Goal: Task Accomplishment & Management: Use online tool/utility

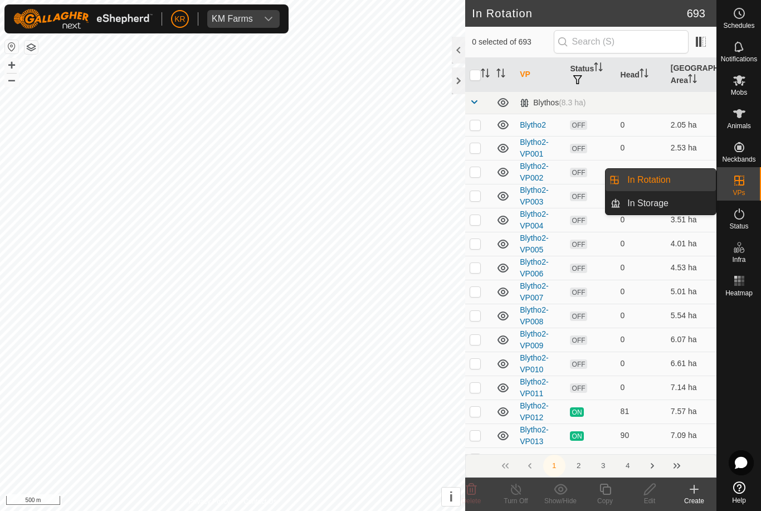
click at [681, 176] on link "In Rotation" at bounding box center [668, 180] width 95 height 22
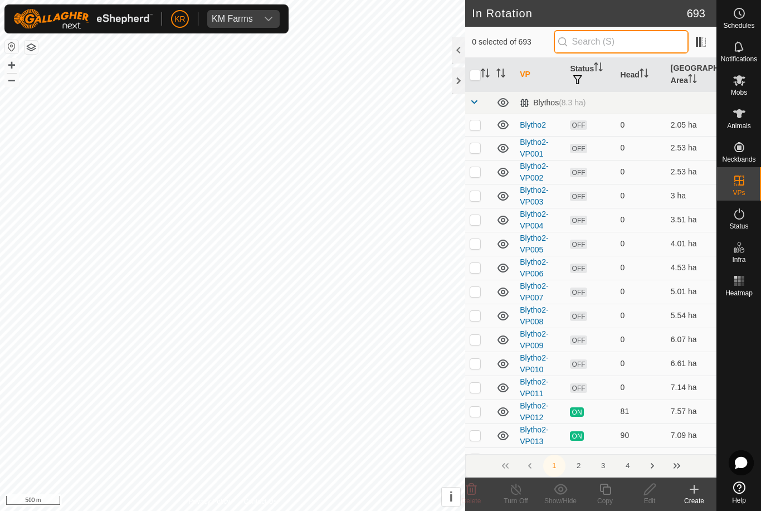
click at [623, 45] on input "text" at bounding box center [621, 41] width 135 height 23
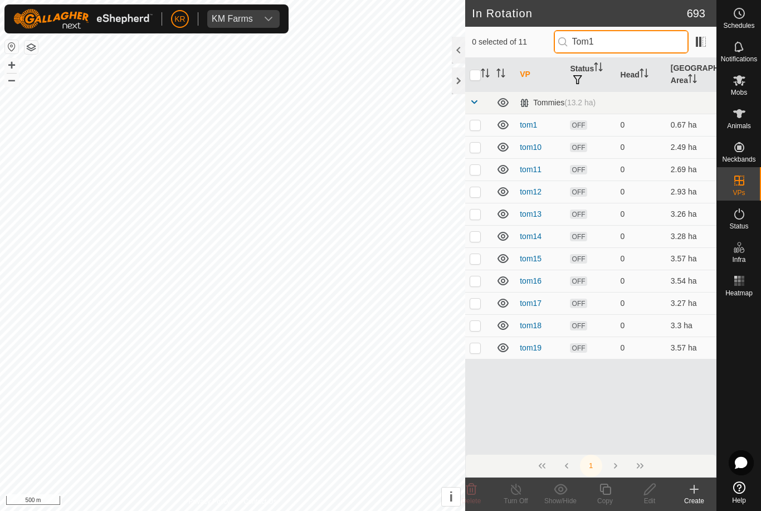
type input "Tom1"
click at [482, 121] on td at bounding box center [478, 125] width 27 height 22
checkbox input "true"
click at [603, 492] on icon at bounding box center [604, 488] width 11 height 11
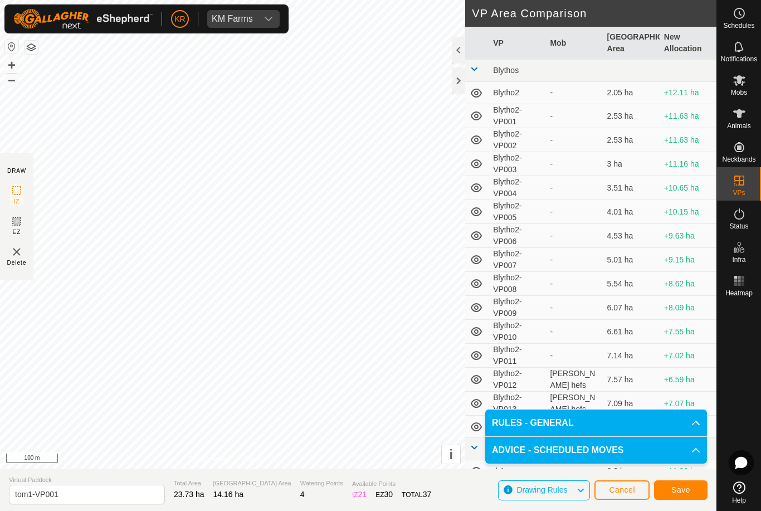
click at [675, 492] on span "Save" at bounding box center [680, 489] width 19 height 9
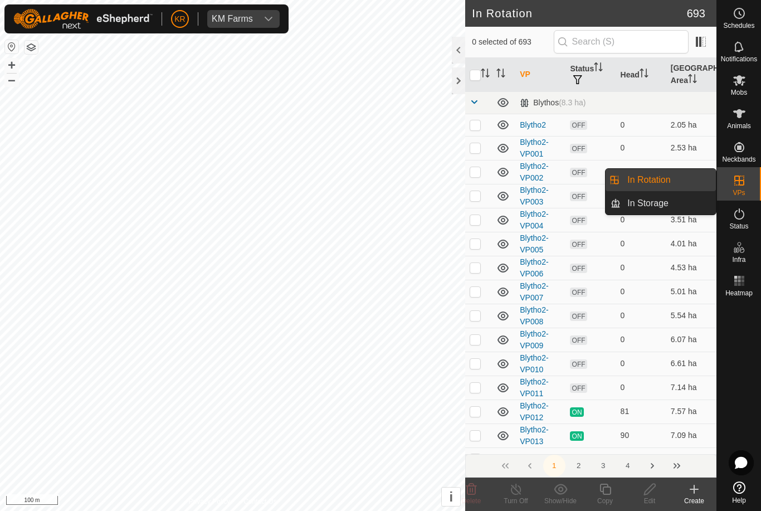
click at [670, 178] on span "In Rotation" at bounding box center [648, 179] width 43 height 13
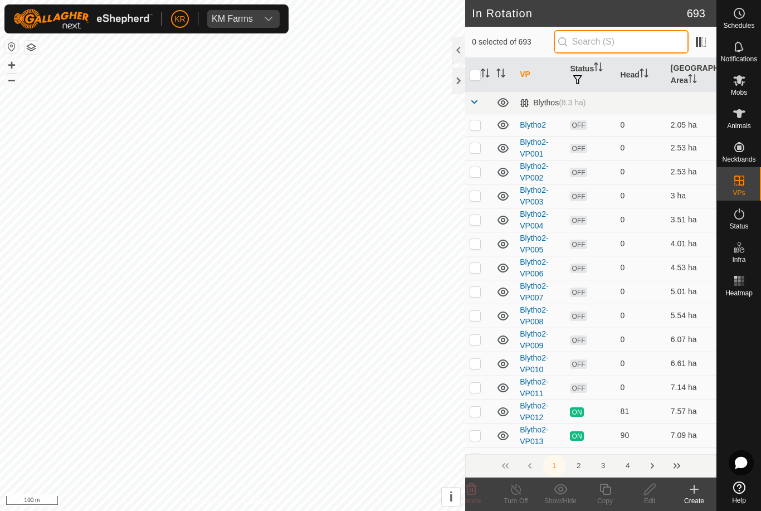
click at [639, 40] on input "text" at bounding box center [621, 41] width 135 height 23
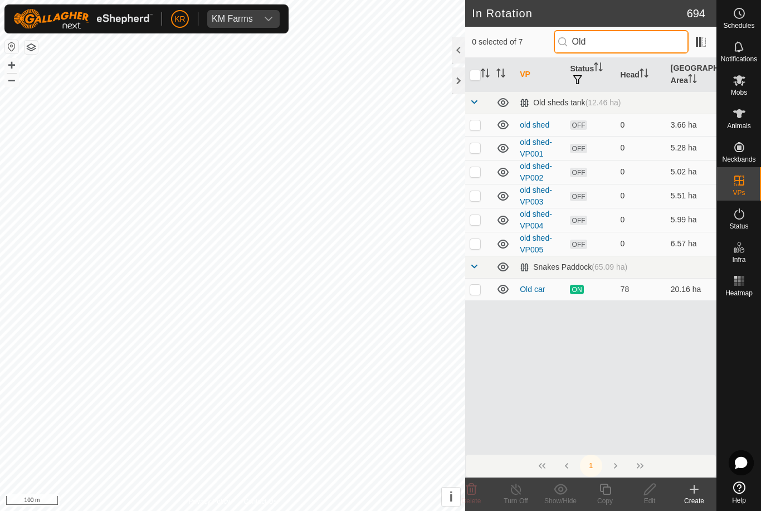
type input "Old"
click at [476, 286] on p-checkbox at bounding box center [475, 289] width 11 height 9
checkbox input "true"
click at [601, 491] on icon at bounding box center [604, 488] width 11 height 11
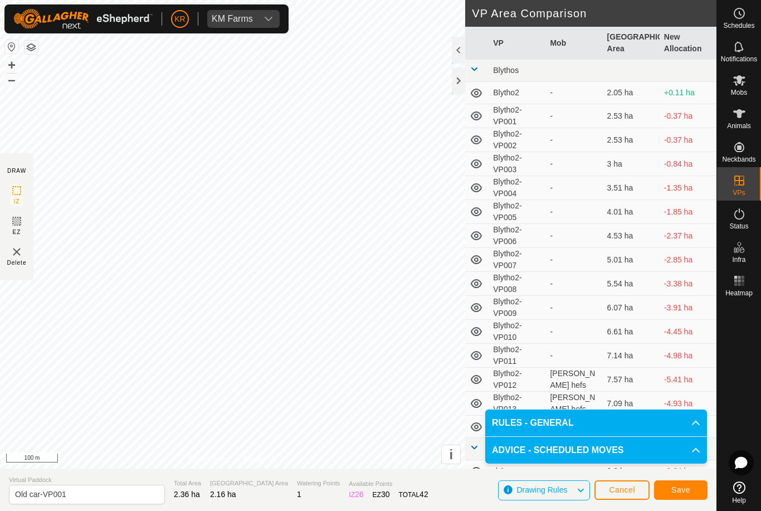
click at [678, 484] on button "Save" at bounding box center [680, 489] width 53 height 19
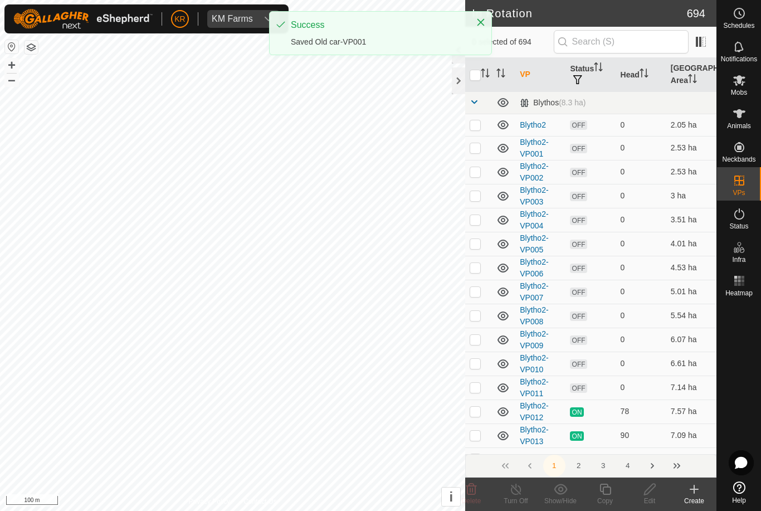
click at [735, 94] on span "Mobs" at bounding box center [739, 92] width 16 height 7
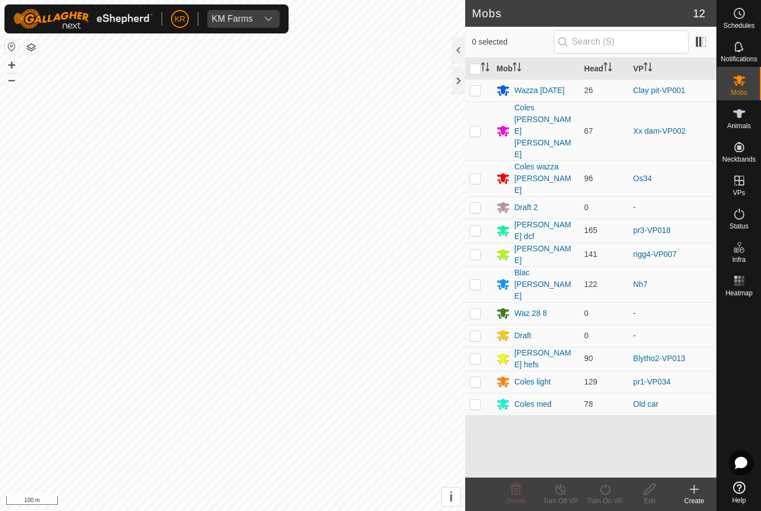
click at [477, 174] on p-checkbox at bounding box center [475, 178] width 11 height 9
checkbox input "true"
click at [626, 492] on turn-on-svg-icon at bounding box center [605, 488] width 45 height 13
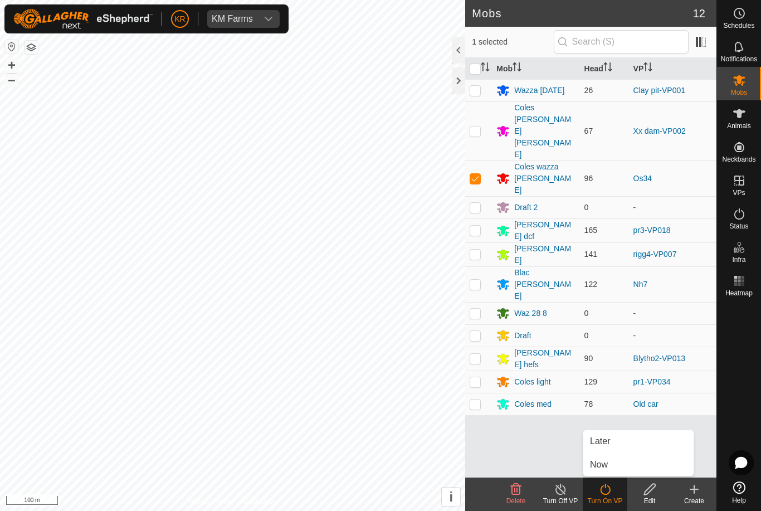
click at [613, 463] on link "Now" at bounding box center [638, 464] width 110 height 22
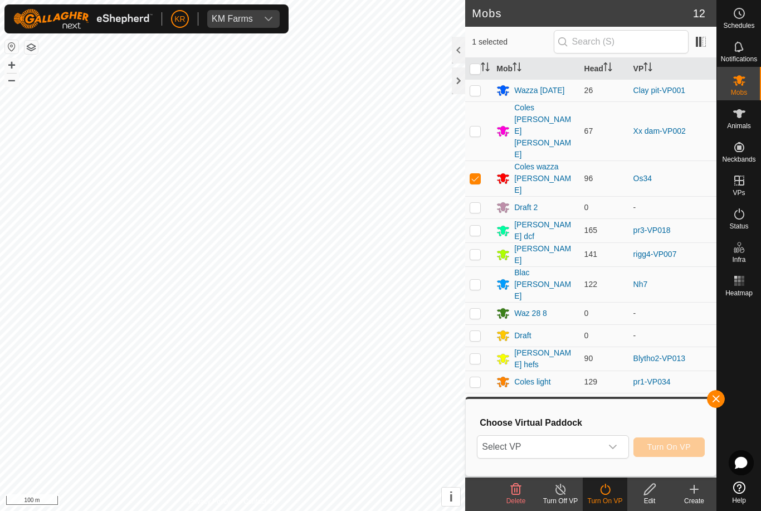
click at [564, 452] on span "Select VP" at bounding box center [539, 447] width 124 height 22
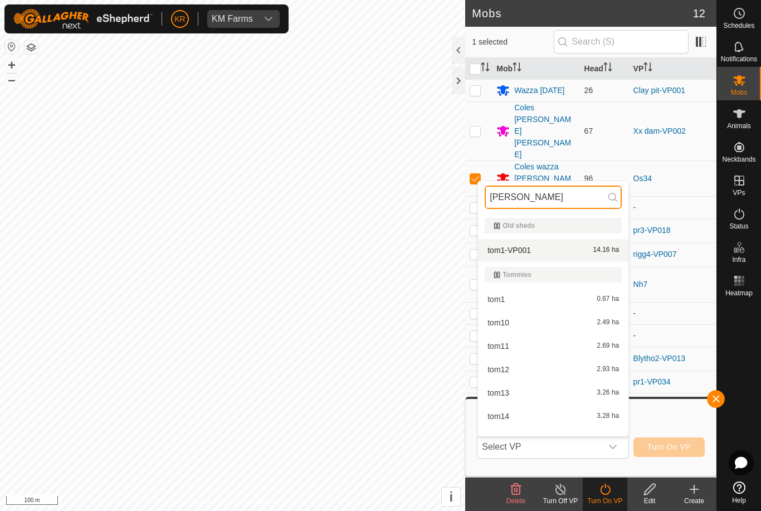
type input "[PERSON_NAME]"
click at [549, 256] on div "tom1-VP001 14.16 ha" at bounding box center [553, 249] width 137 height 13
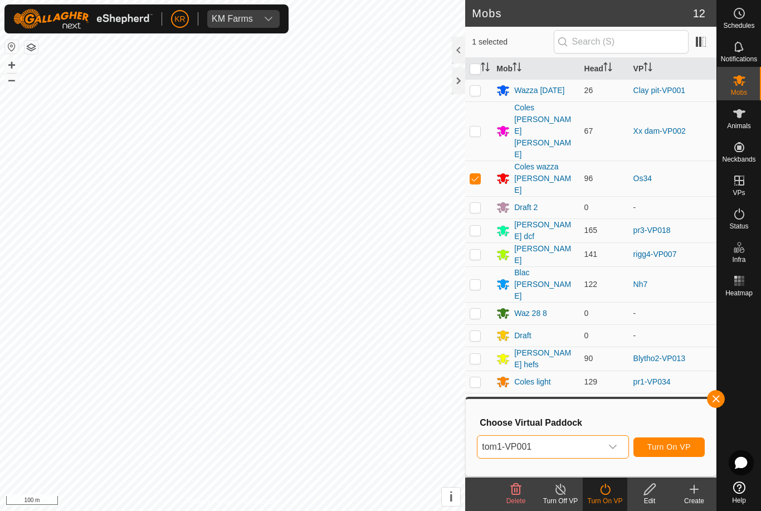
click at [668, 443] on span "Turn On VP" at bounding box center [668, 446] width 43 height 9
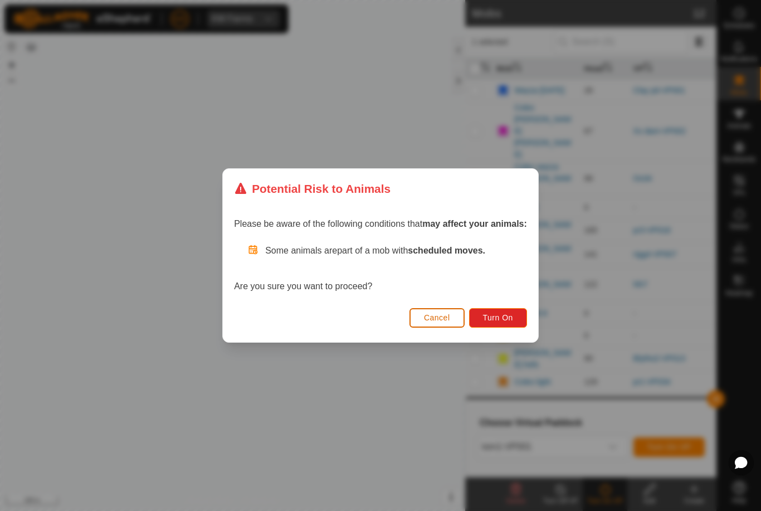
click at [501, 320] on span "Turn On" at bounding box center [498, 317] width 30 height 9
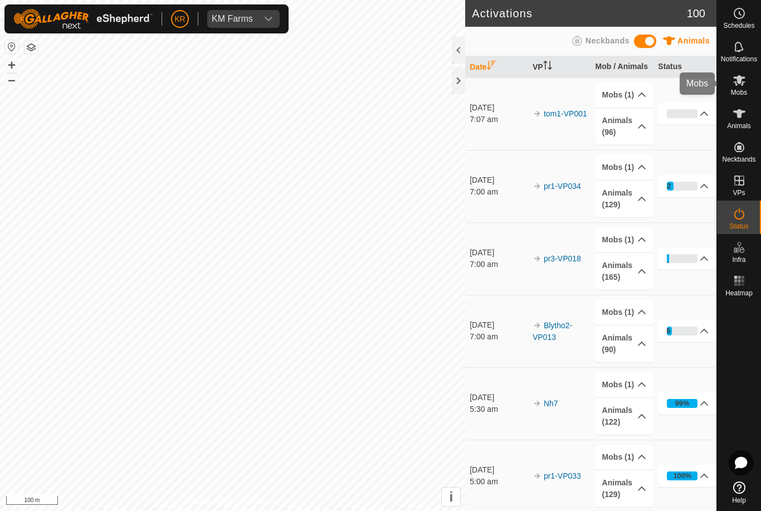
click at [743, 86] on icon at bounding box center [738, 80] width 13 height 13
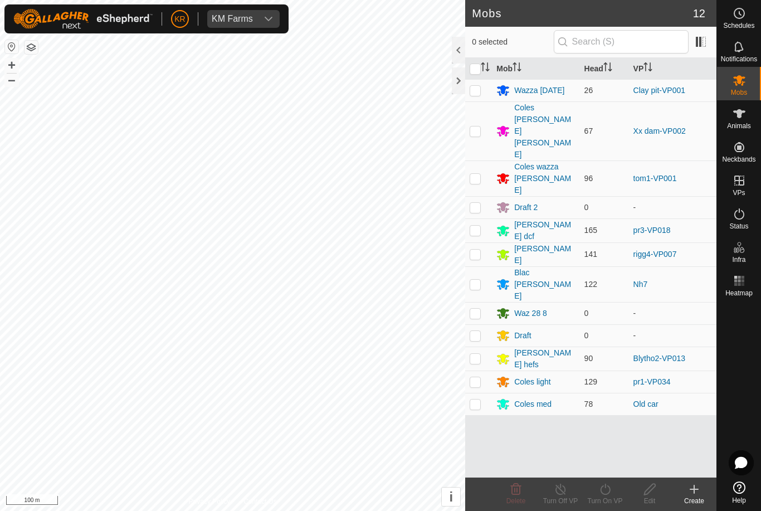
click at [479, 399] on p-checkbox at bounding box center [475, 403] width 11 height 9
checkbox input "true"
click at [605, 490] on icon at bounding box center [605, 488] width 14 height 13
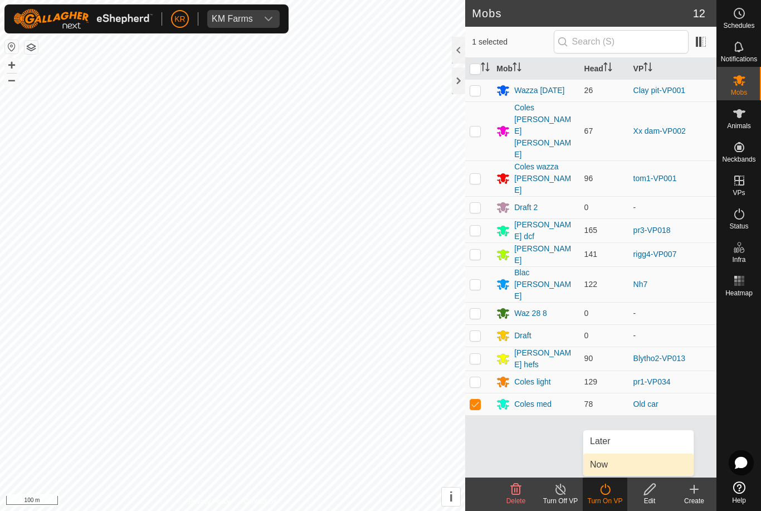
click at [616, 466] on link "Now" at bounding box center [638, 464] width 110 height 22
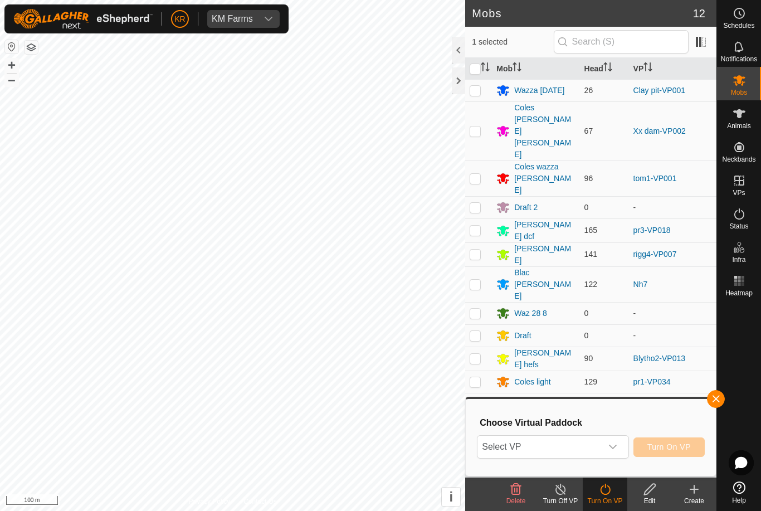
click at [611, 449] on icon "dropdown trigger" at bounding box center [612, 446] width 9 height 9
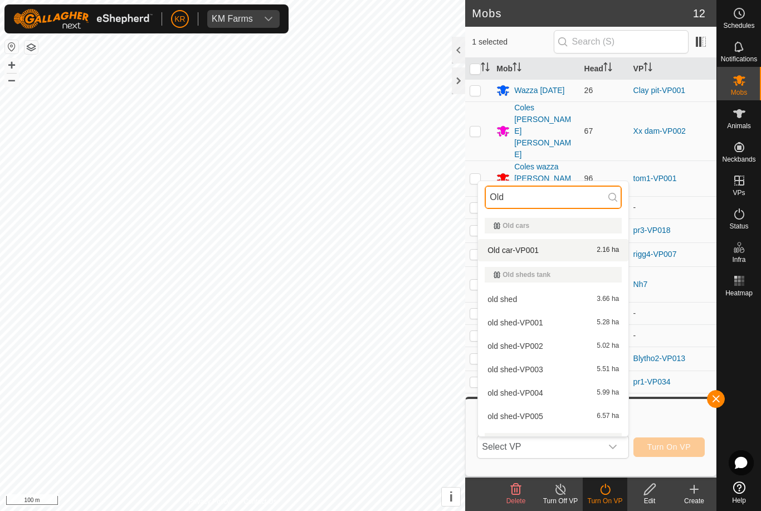
type input "Old"
click at [564, 250] on div "Old car-VP001 2.16 ha" at bounding box center [553, 249] width 137 height 13
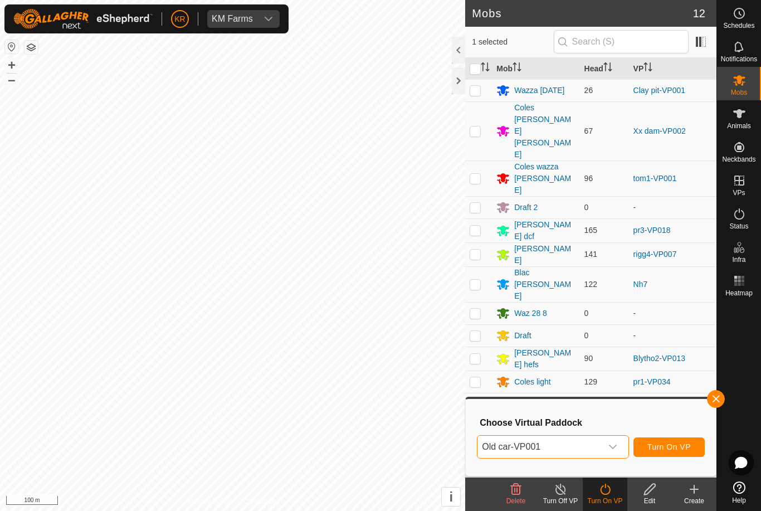
click at [666, 445] on span "Turn On VP" at bounding box center [668, 446] width 43 height 9
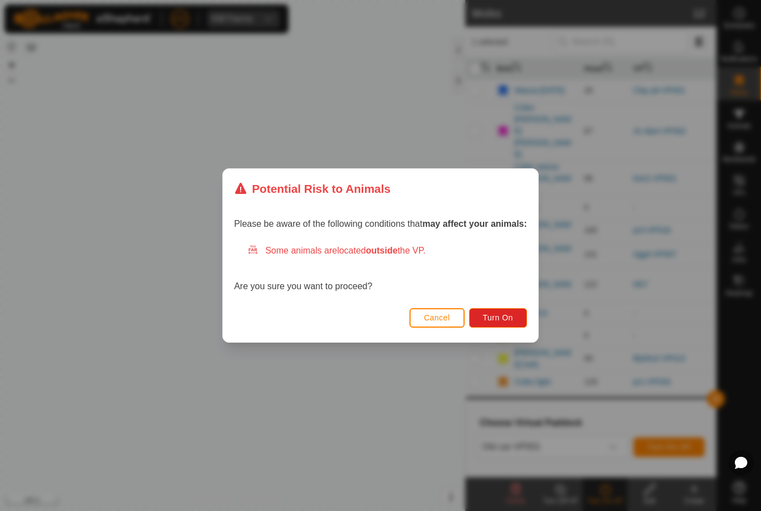
click at [501, 314] on span "Turn On" at bounding box center [498, 317] width 30 height 9
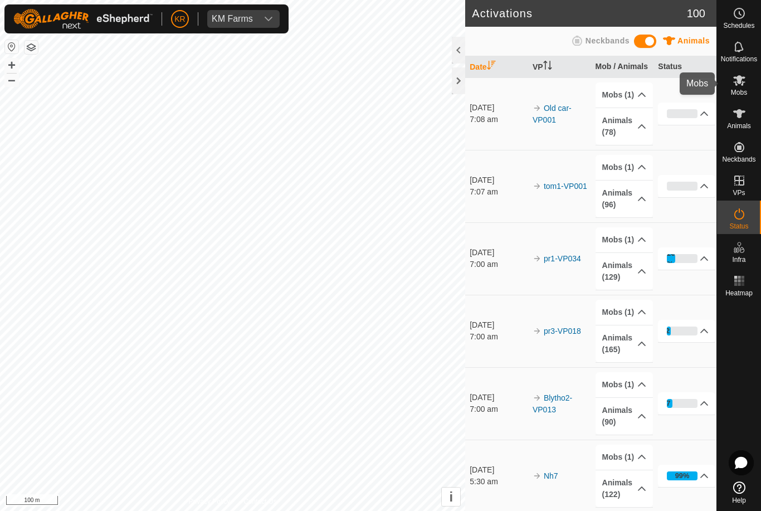
click at [745, 85] on icon at bounding box center [738, 80] width 13 height 13
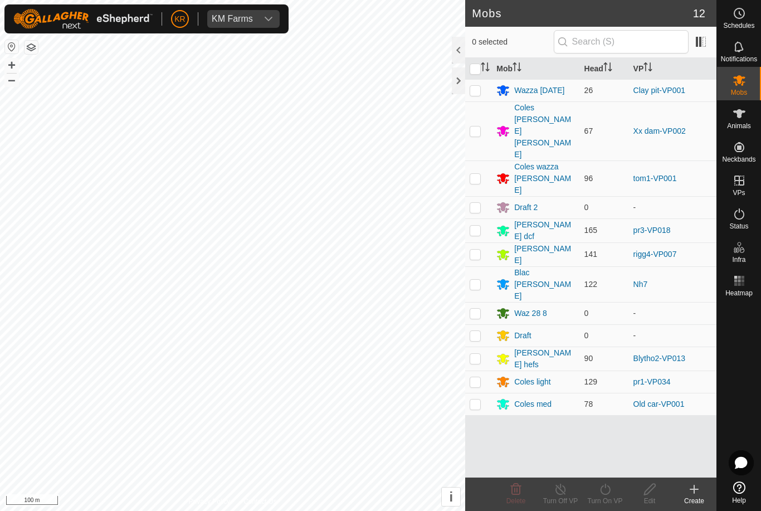
click at [475, 90] on p-checkbox at bounding box center [475, 90] width 11 height 9
checkbox input "true"
click at [604, 495] on icon at bounding box center [605, 488] width 14 height 13
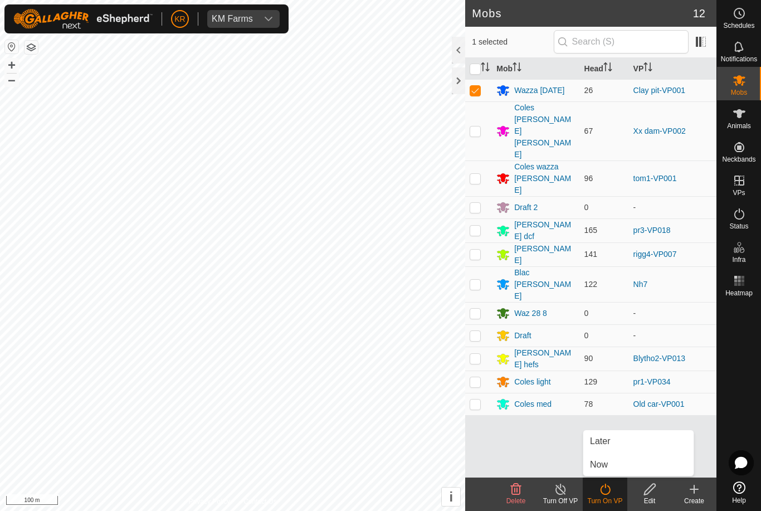
click at [614, 463] on link "Now" at bounding box center [638, 464] width 110 height 22
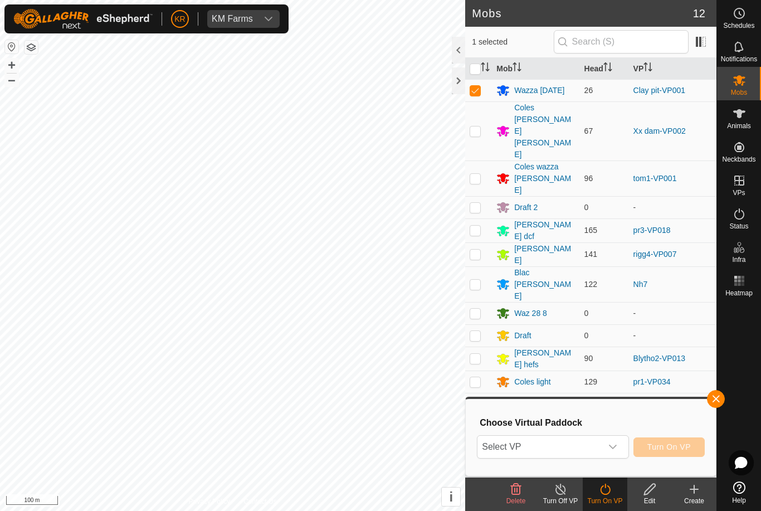
click at [582, 441] on span "Select VP" at bounding box center [539, 447] width 124 height 22
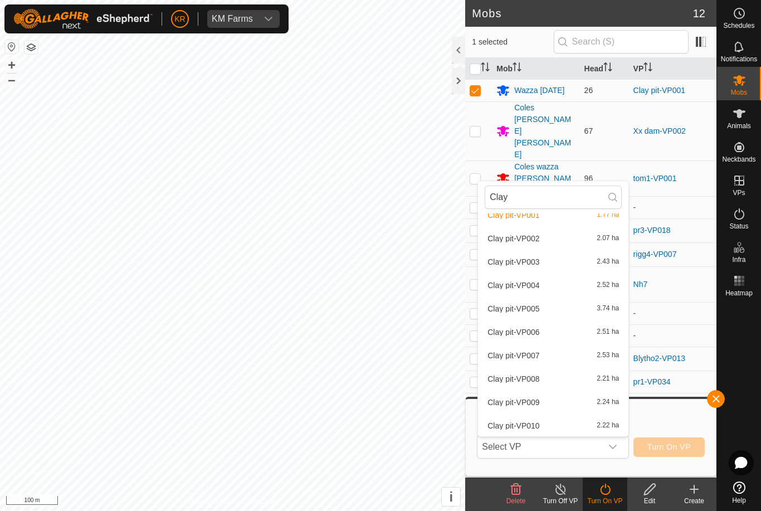
scroll to position [223, 0]
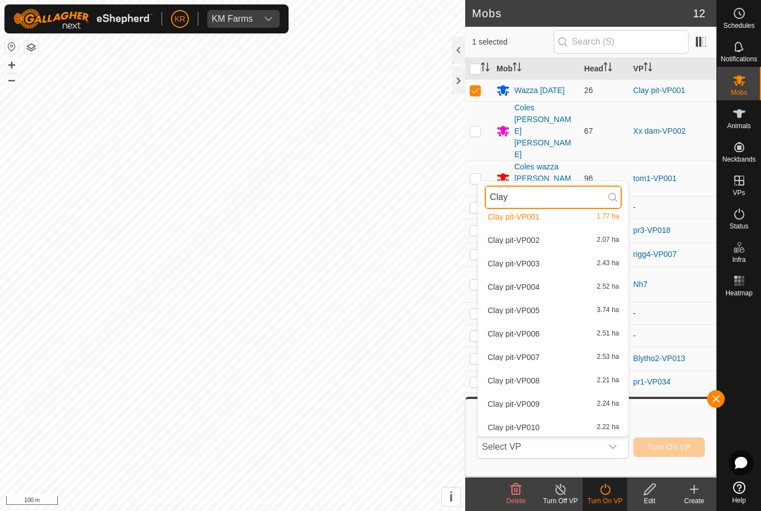
type input "Clay"
click at [528, 241] on span "Clay pit-VP002" at bounding box center [513, 240] width 52 height 8
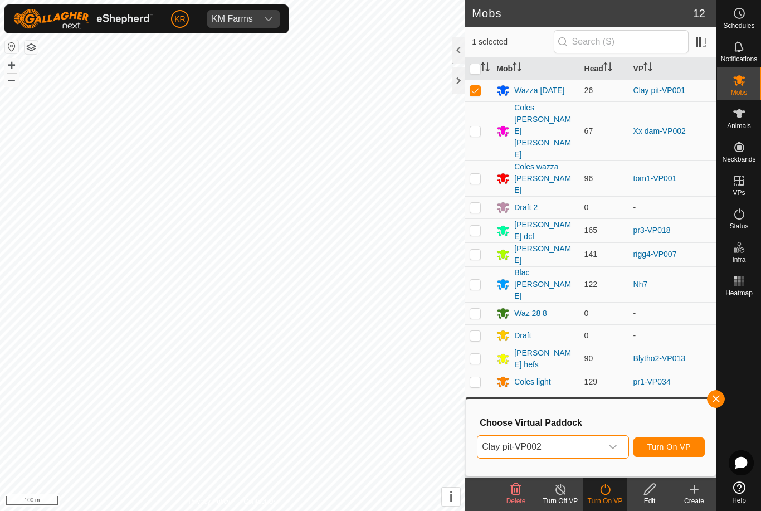
click at [672, 447] on span "Turn On VP" at bounding box center [668, 446] width 43 height 9
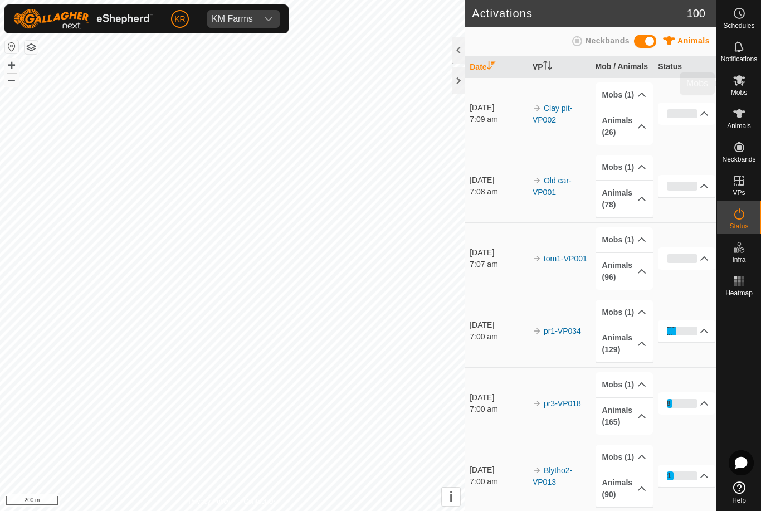
click at [744, 85] on icon at bounding box center [738, 80] width 13 height 13
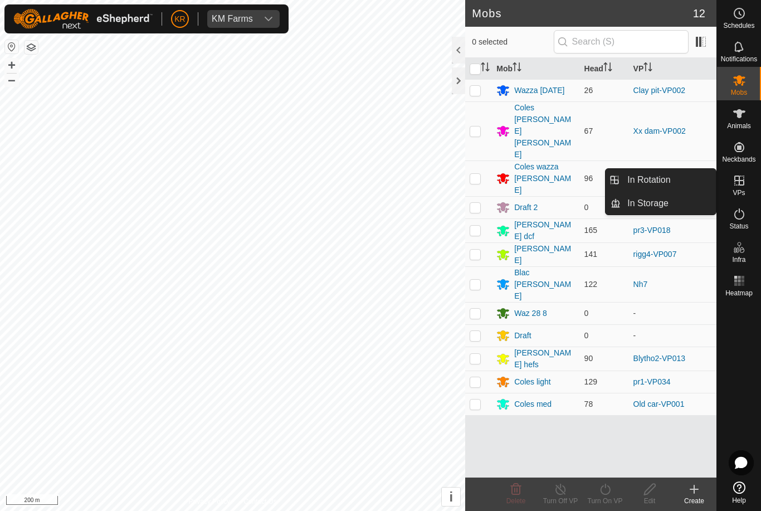
click at [676, 184] on link "In Rotation" at bounding box center [668, 180] width 95 height 22
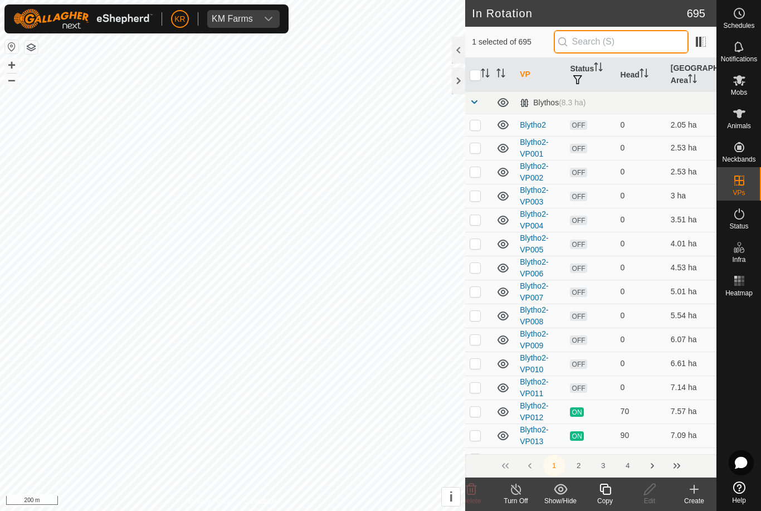
click at [624, 46] on input "text" at bounding box center [621, 41] width 135 height 23
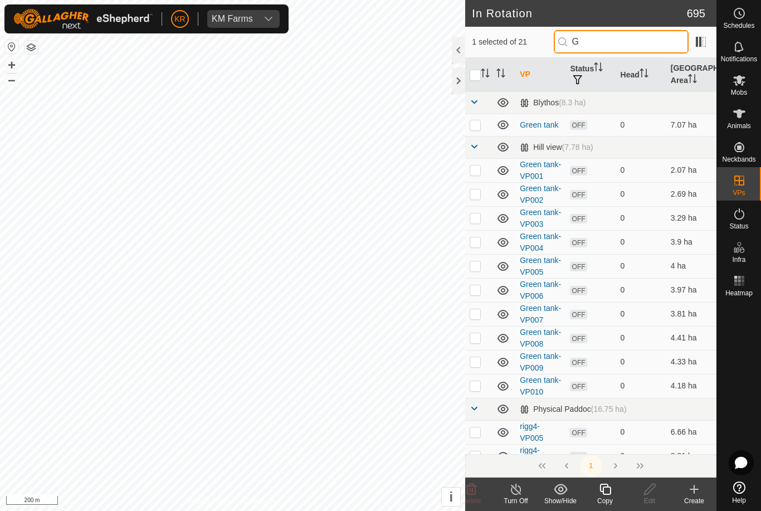
type input "G"
click at [477, 126] on p-checkbox at bounding box center [475, 124] width 11 height 9
checkbox input "true"
click at [744, 87] on es-mob-svg-icon at bounding box center [739, 80] width 20 height 18
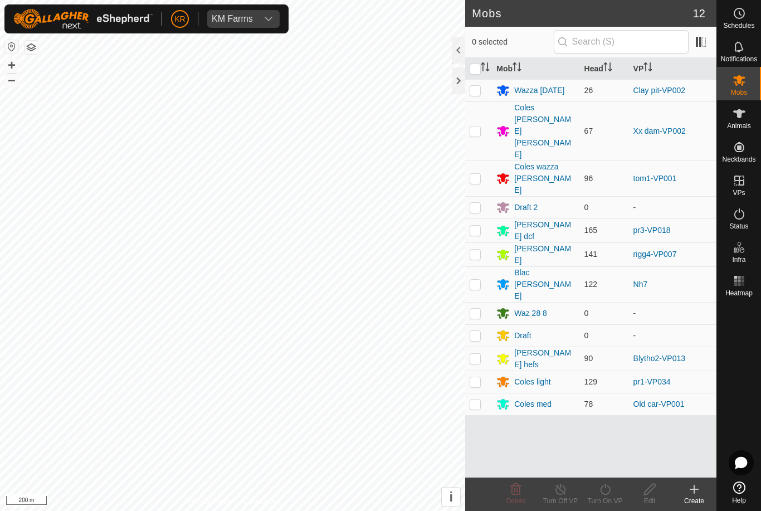
click at [477, 354] on p-checkbox at bounding box center [475, 358] width 11 height 9
checkbox input "true"
click at [612, 490] on turn-on-svg-icon at bounding box center [605, 488] width 45 height 13
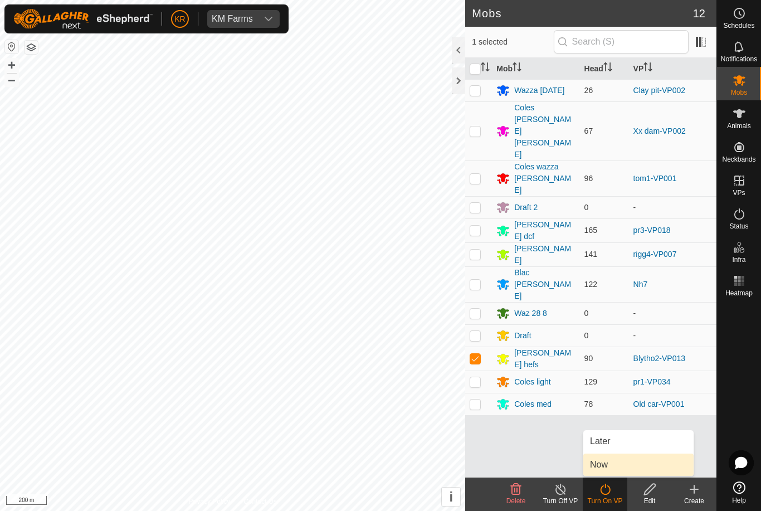
click at [607, 470] on span "Now" at bounding box center [599, 464] width 18 height 13
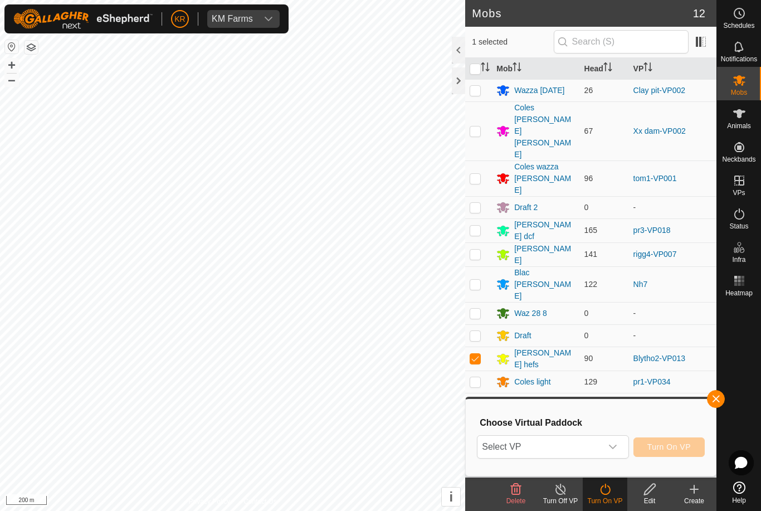
click at [573, 450] on span "Select VP" at bounding box center [539, 447] width 124 height 22
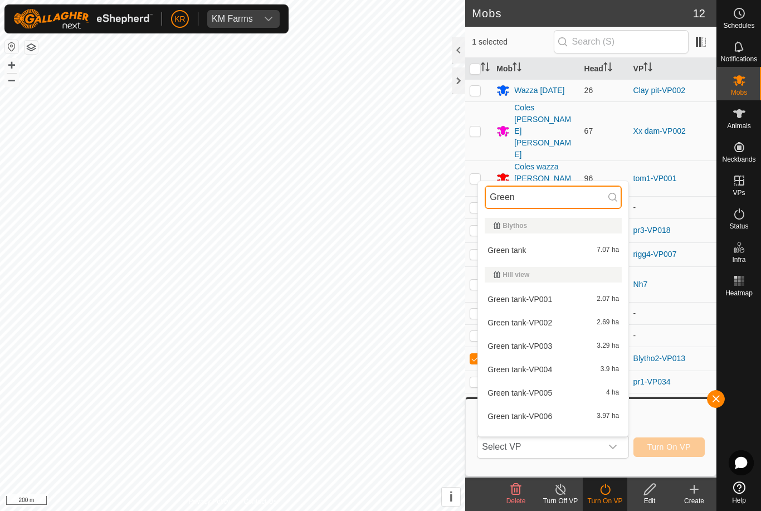
type input "Green"
click at [563, 253] on div "Green tank 7.07 ha" at bounding box center [553, 249] width 137 height 13
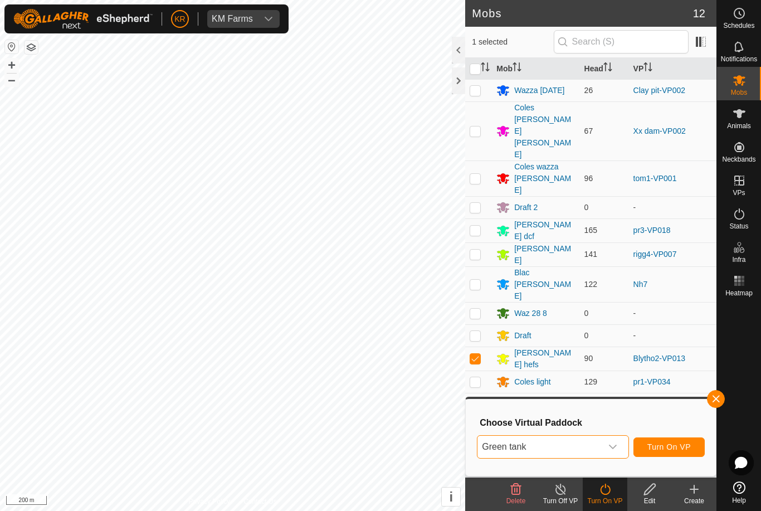
click at [673, 445] on span "Turn On VP" at bounding box center [668, 446] width 43 height 9
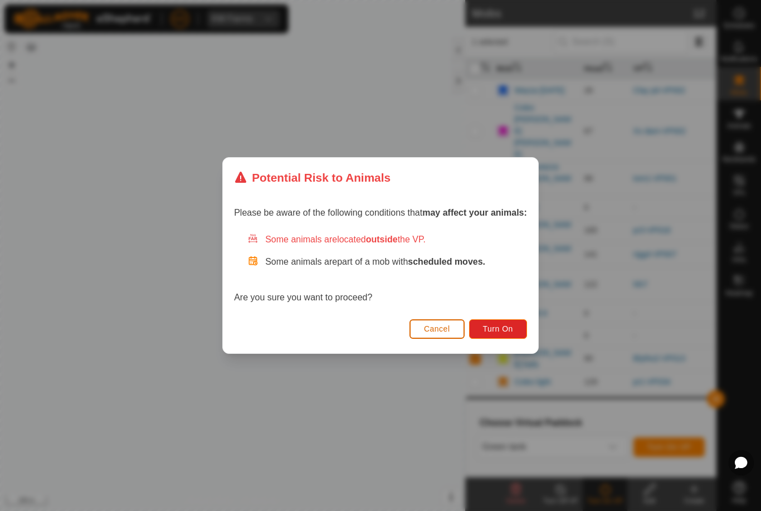
click at [509, 325] on span "Turn On" at bounding box center [498, 328] width 30 height 9
